Goal: Check status: Check status

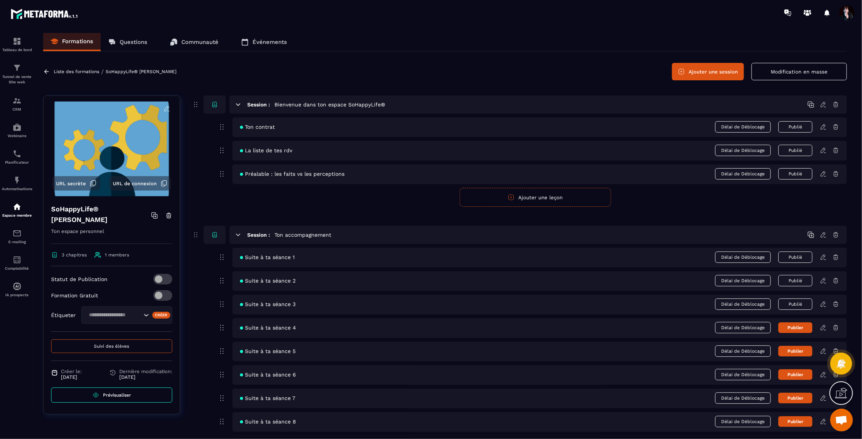
scroll to position [8336, 0]
click at [112, 345] on span "Suivi des élèves" at bounding box center [111, 345] width 35 height 5
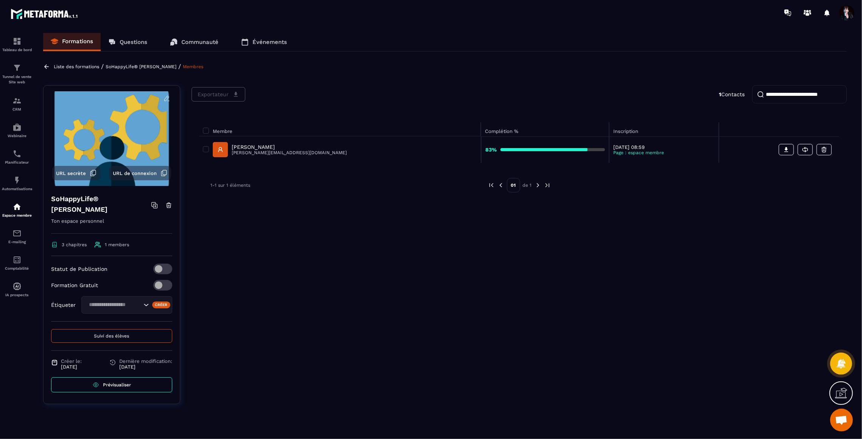
click at [254, 146] on p "[PERSON_NAME]" at bounding box center [289, 147] width 115 height 6
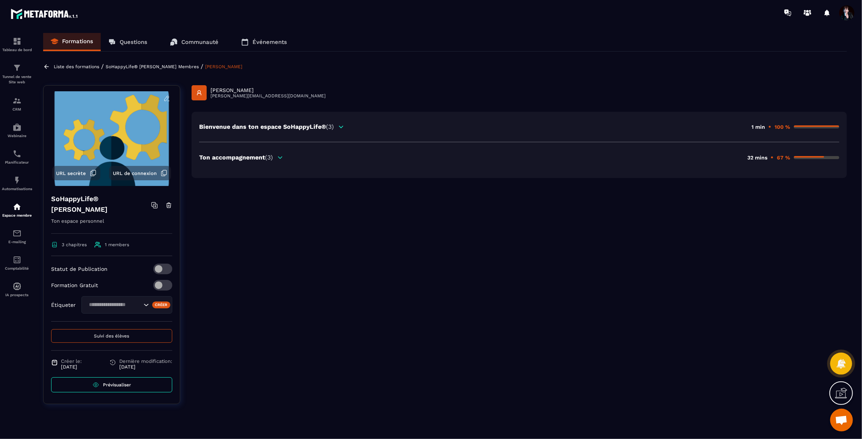
click at [259, 157] on p "Ton accompagnement (3)" at bounding box center [236, 157] width 74 height 7
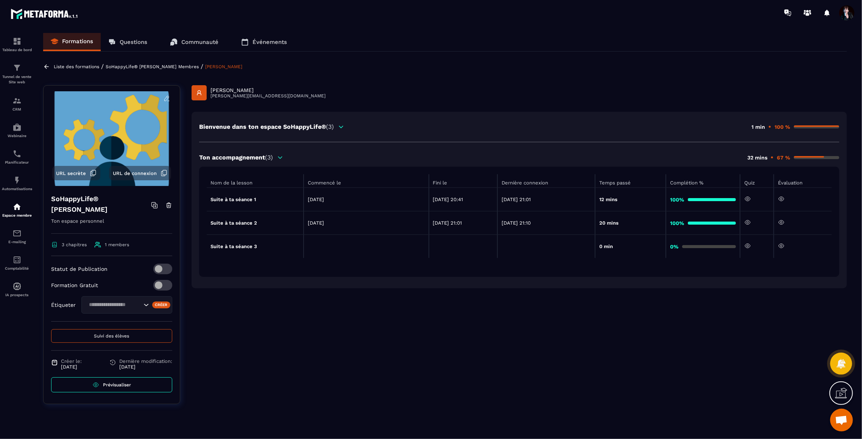
click at [782, 223] on icon at bounding box center [781, 222] width 5 height 4
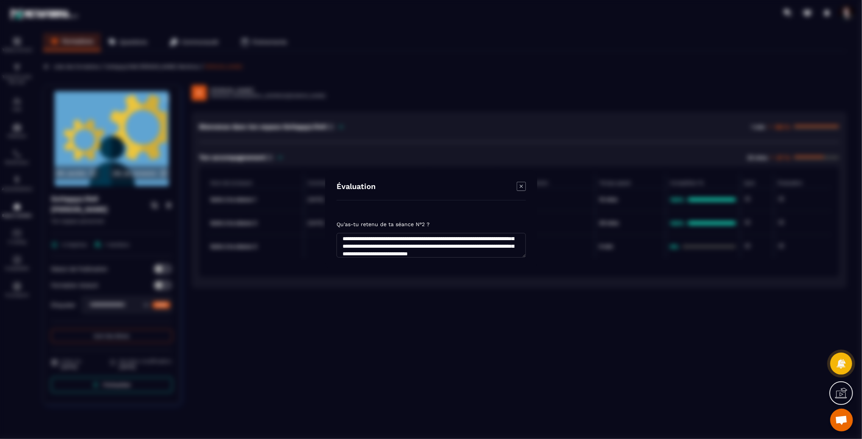
scroll to position [20, 0]
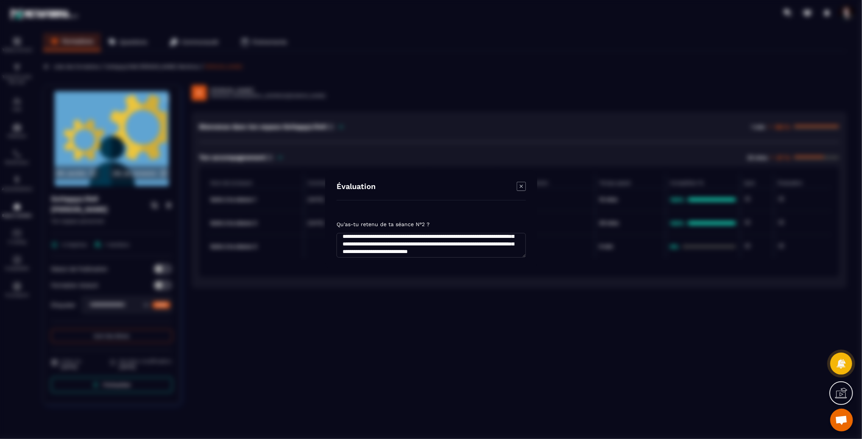
click at [520, 185] on icon "Modal window" at bounding box center [520, 185] width 3 height 3
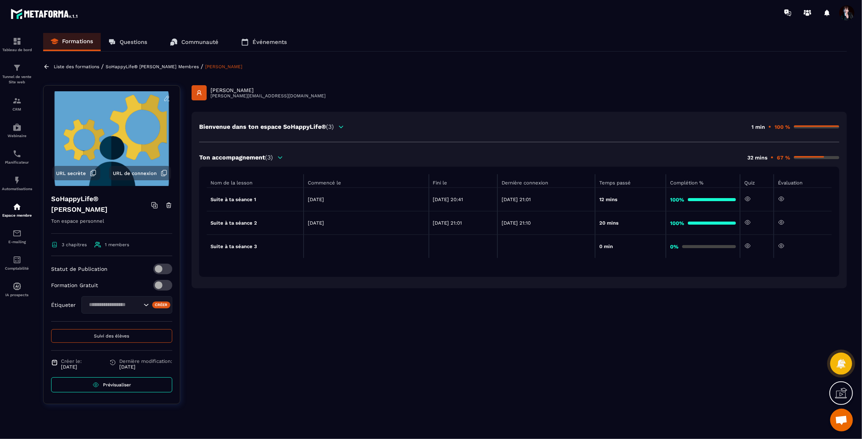
click at [169, 66] on p "SoHappyLife® [PERSON_NAME]" at bounding box center [141, 66] width 71 height 5
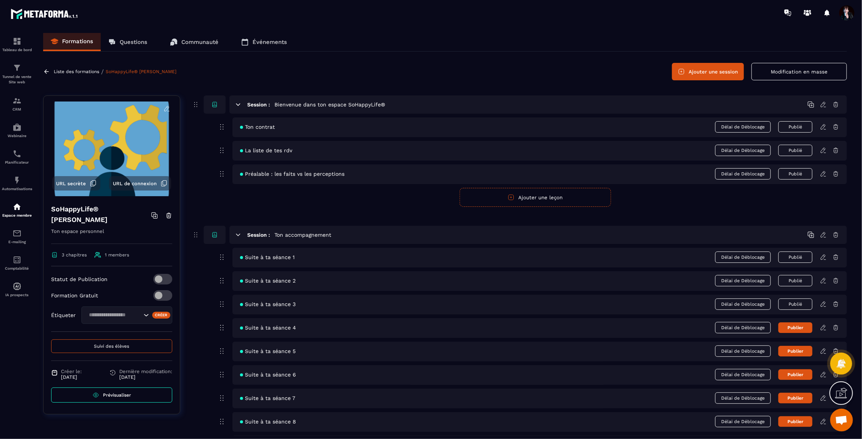
click at [824, 281] on icon at bounding box center [823, 280] width 7 height 7
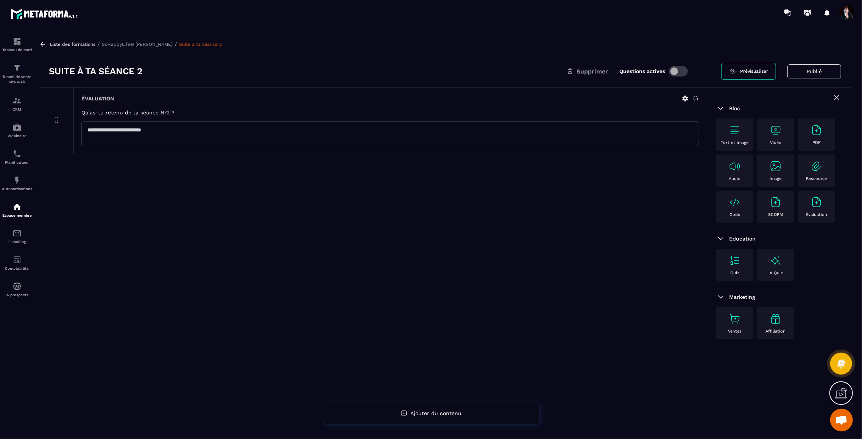
click at [159, 45] on p "SoHappyLife® [PERSON_NAME]" at bounding box center [137, 44] width 71 height 5
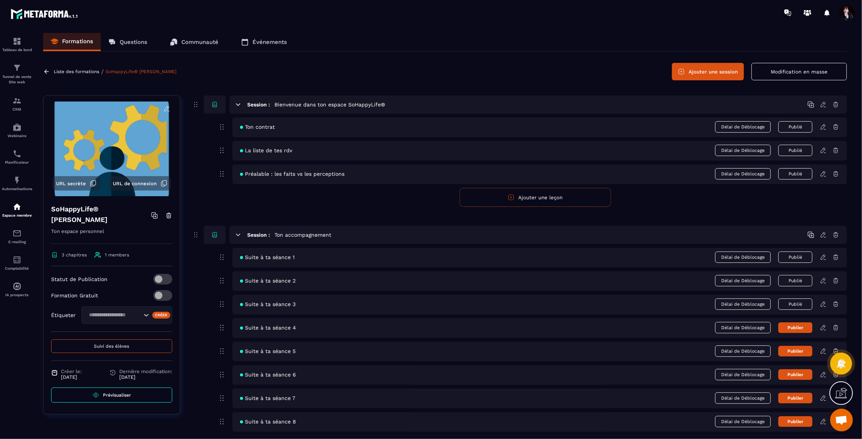
click at [824, 303] on icon at bounding box center [823, 304] width 7 height 7
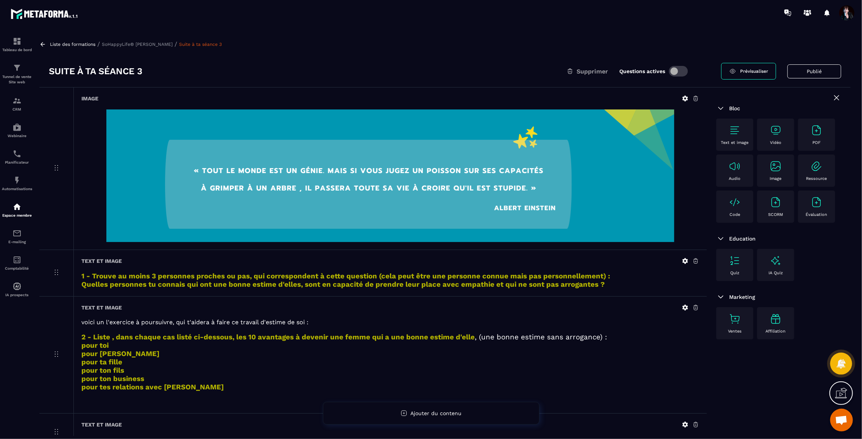
click at [168, 45] on p "SoHappyLife® [PERSON_NAME]" at bounding box center [137, 44] width 71 height 5
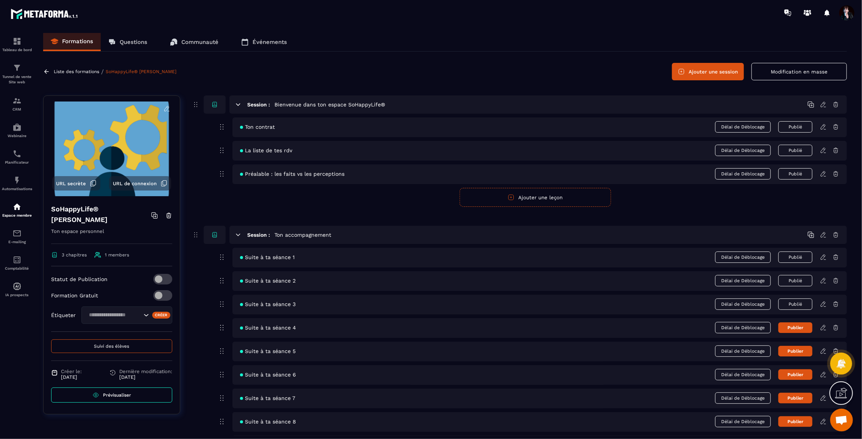
click at [822, 327] on icon at bounding box center [823, 327] width 7 height 7
